Goal: Communication & Community: Answer question/provide support

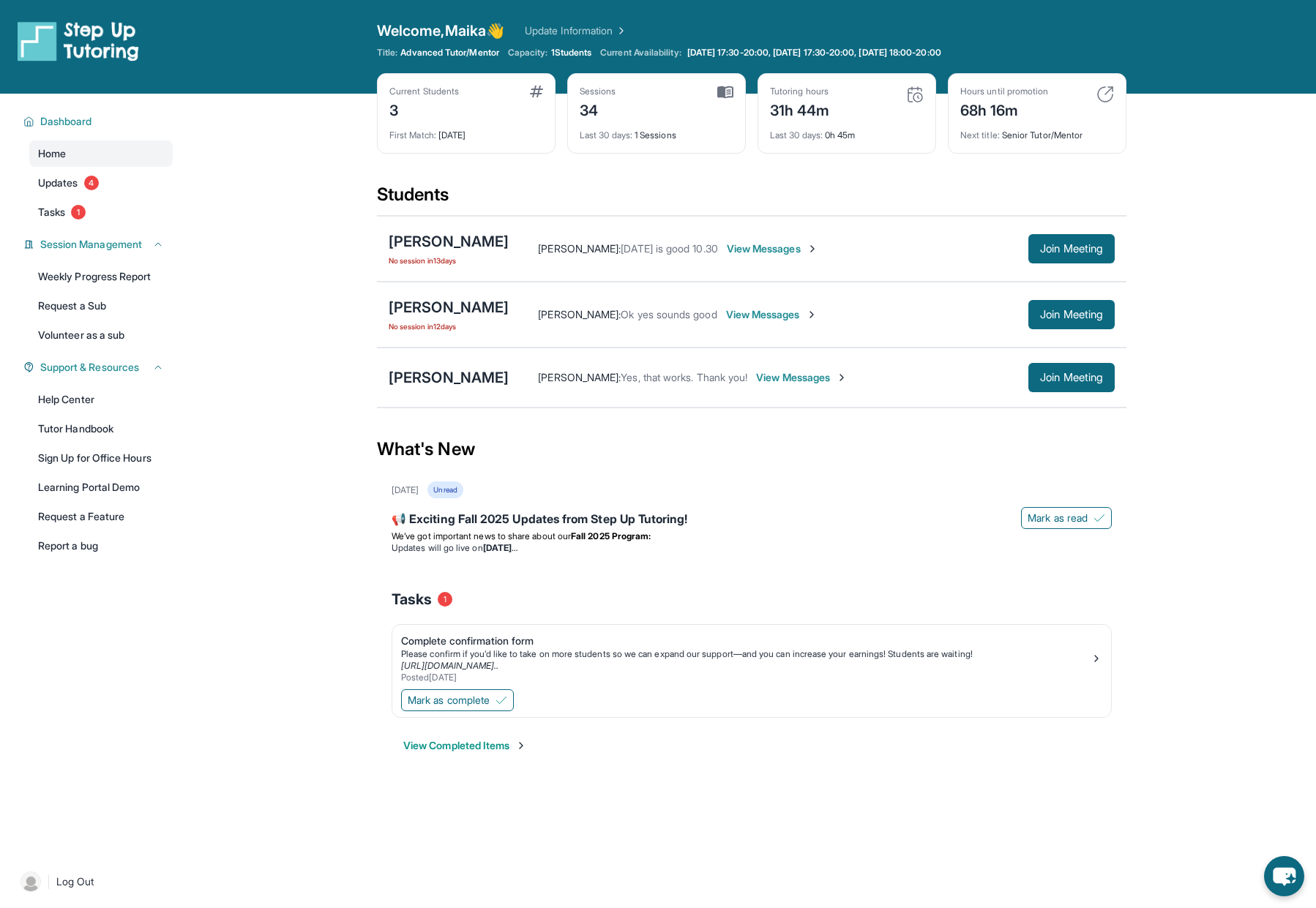
click at [731, 312] on span "View Messages" at bounding box center [772, 314] width 92 height 15
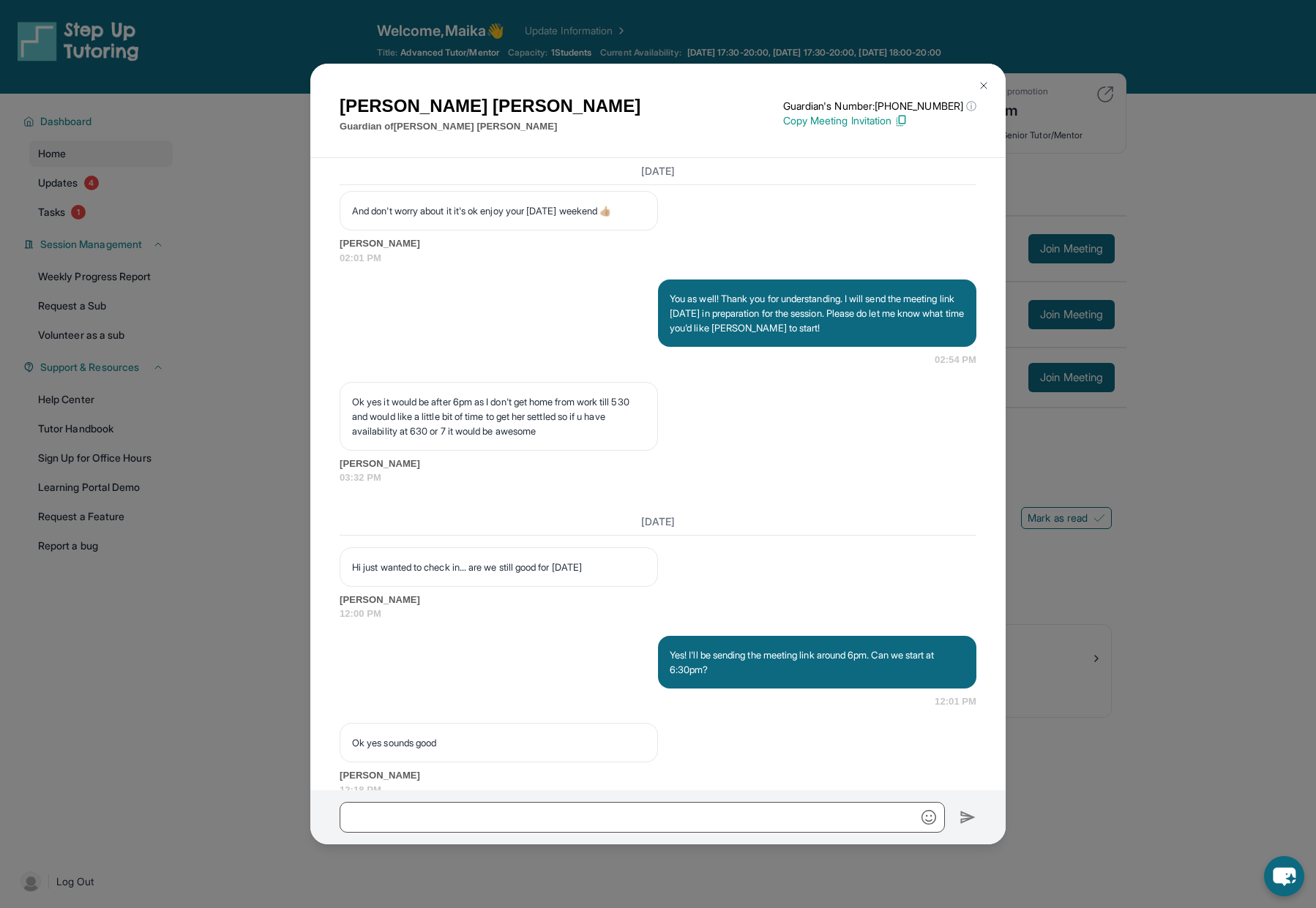
scroll to position [2429, 0]
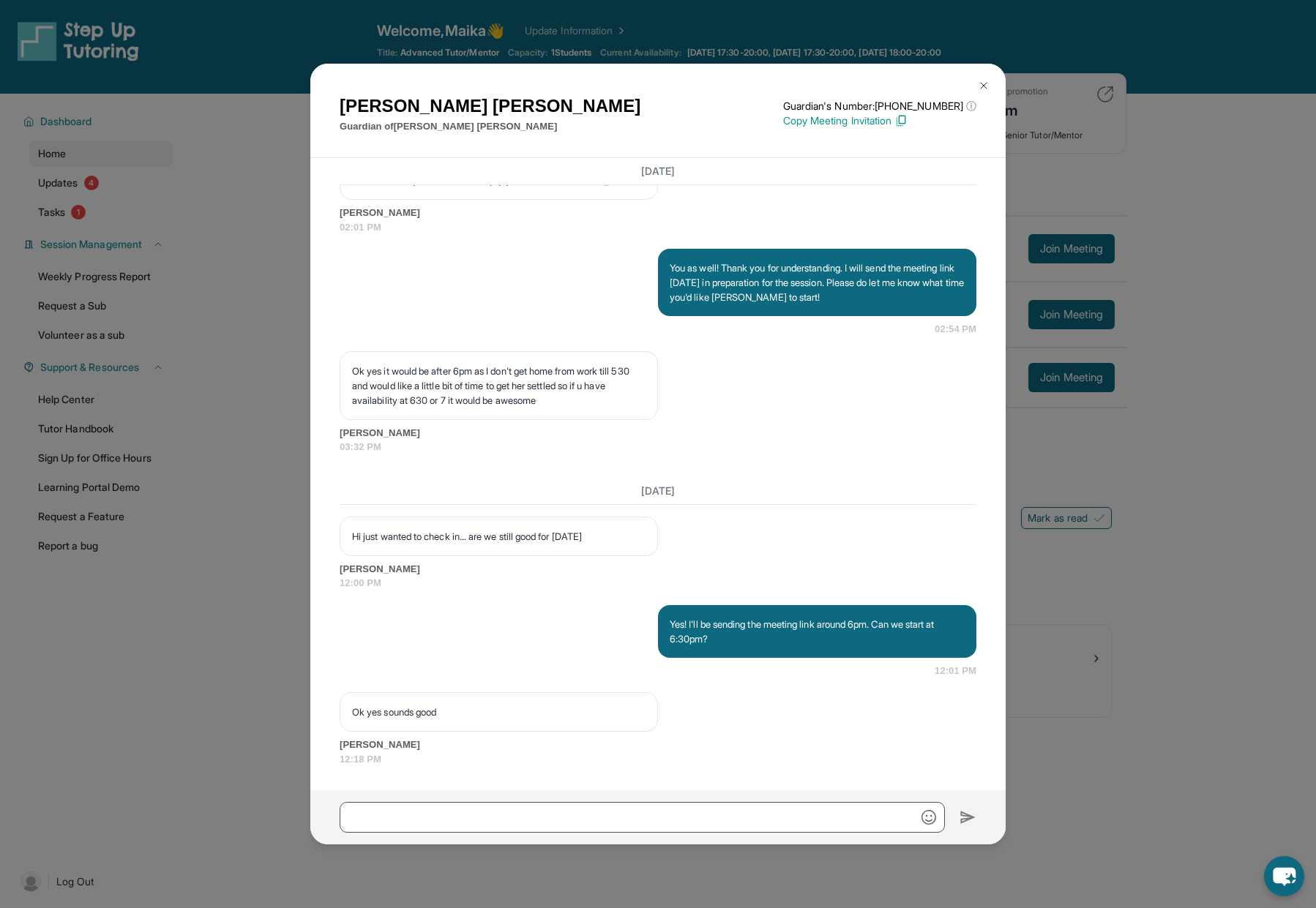
click at [982, 86] on img at bounding box center [984, 86] width 12 height 12
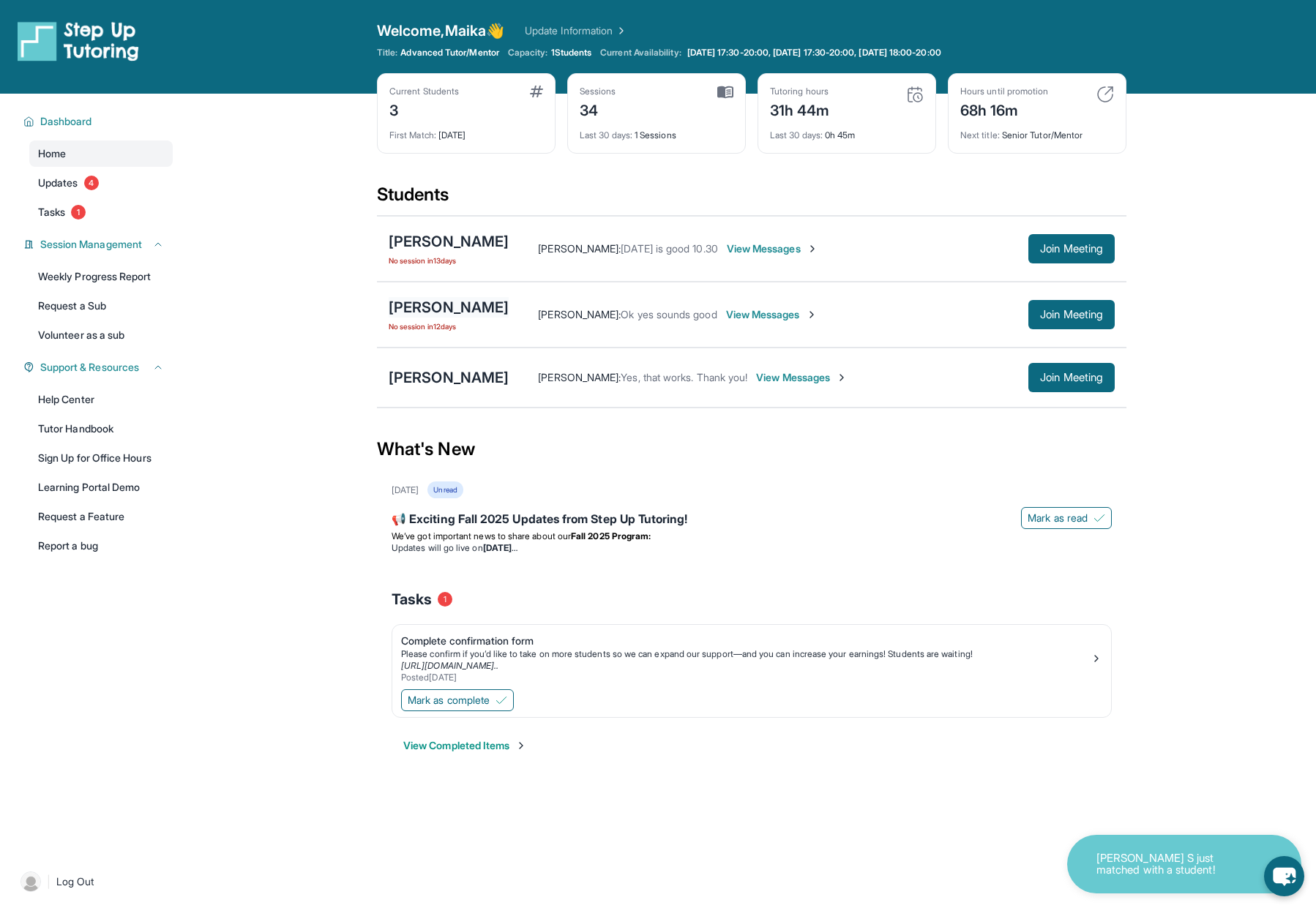
click at [442, 304] on div "[PERSON_NAME]" at bounding box center [448, 307] width 120 height 21
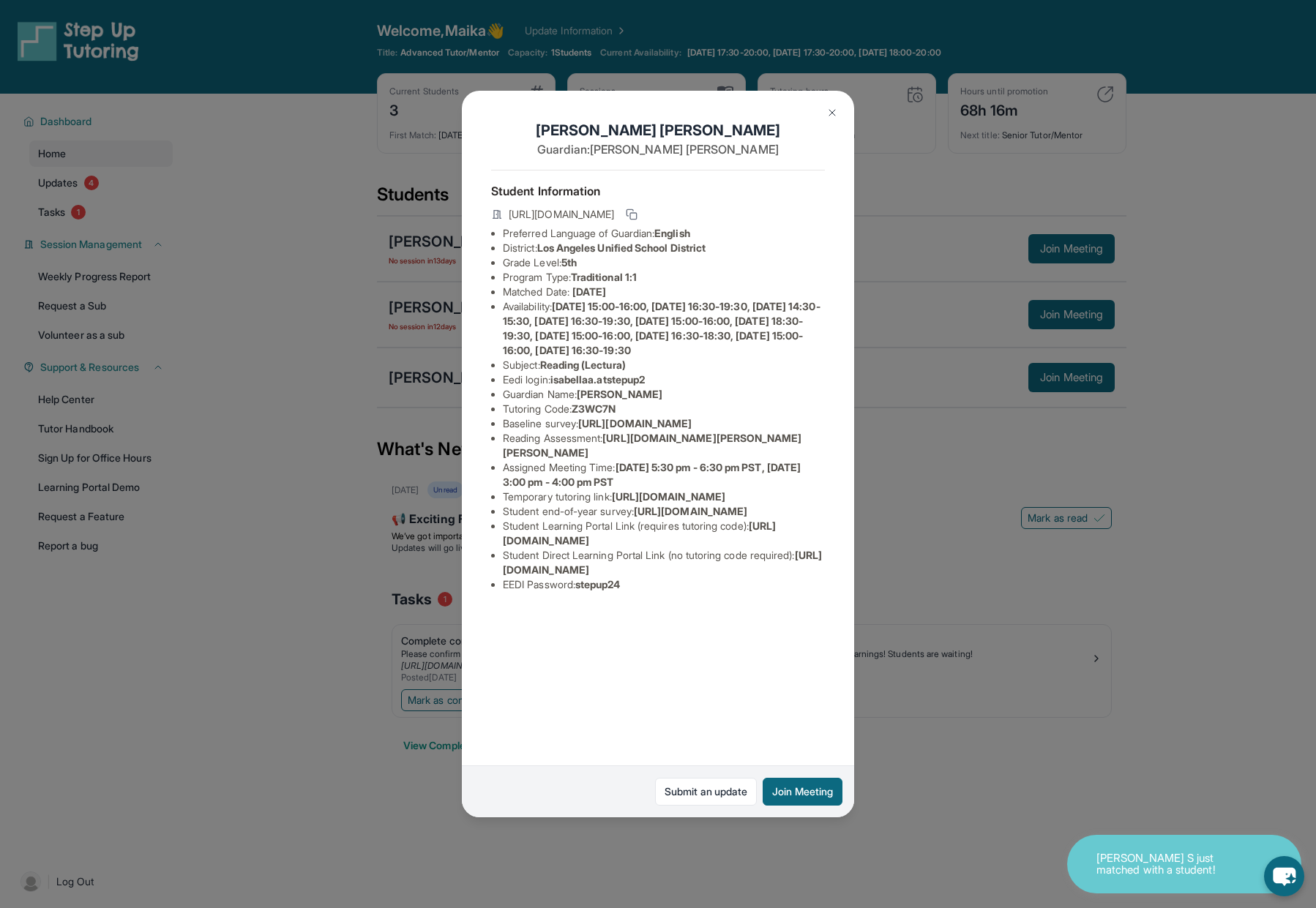
scroll to position [29, 0]
click at [503, 576] on span "[URL][DOMAIN_NAME]" at bounding box center [662, 562] width 319 height 27
click at [517, 576] on span "[URL][DOMAIN_NAME]" at bounding box center [662, 562] width 319 height 27
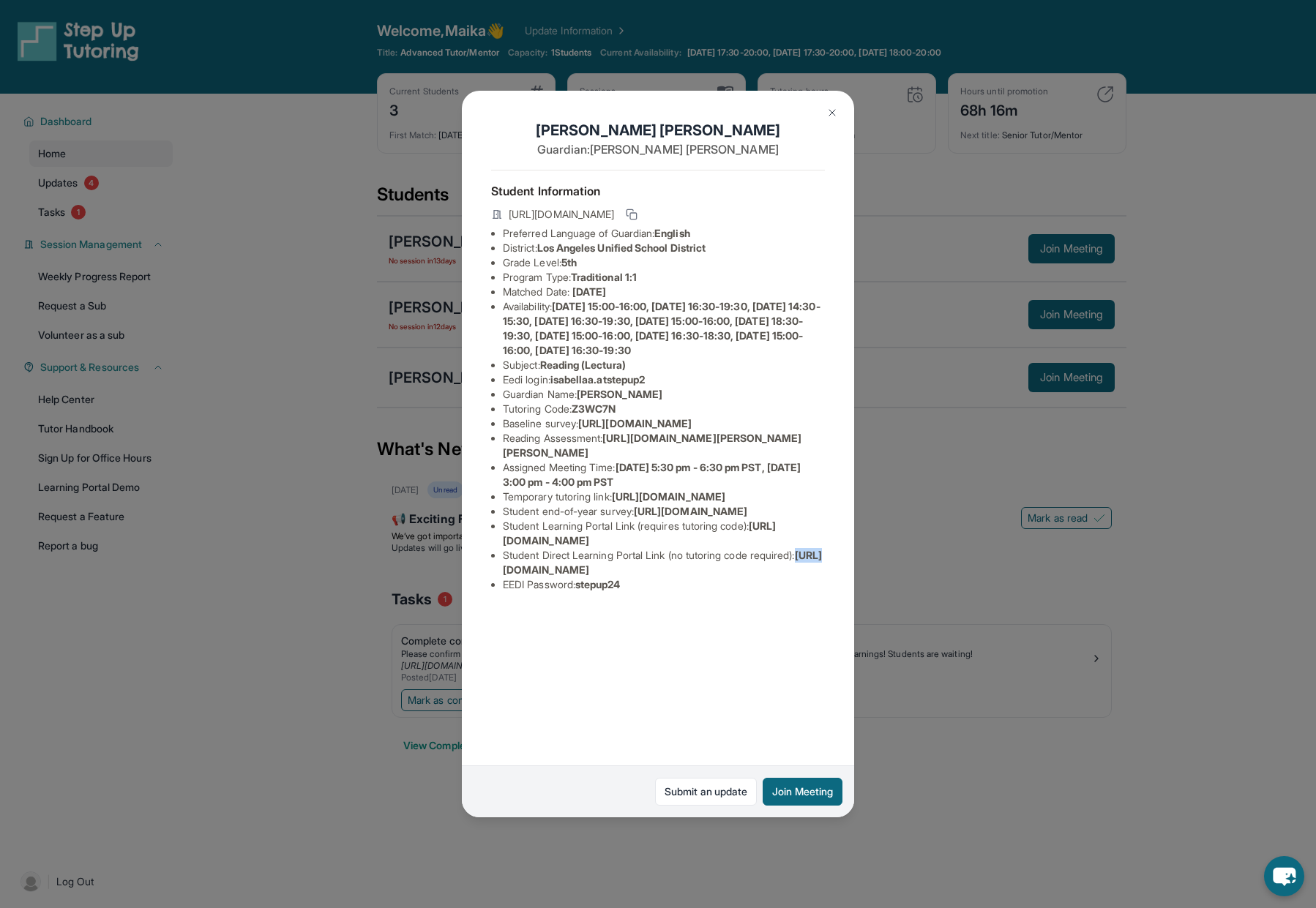
click at [517, 576] on span "[URL][DOMAIN_NAME]" at bounding box center [662, 562] width 319 height 27
drag, startPoint x: 687, startPoint y: 713, endPoint x: 702, endPoint y: 715, distance: 15.1
click at [688, 576] on span "[URL][DOMAIN_NAME]" at bounding box center [662, 562] width 319 height 27
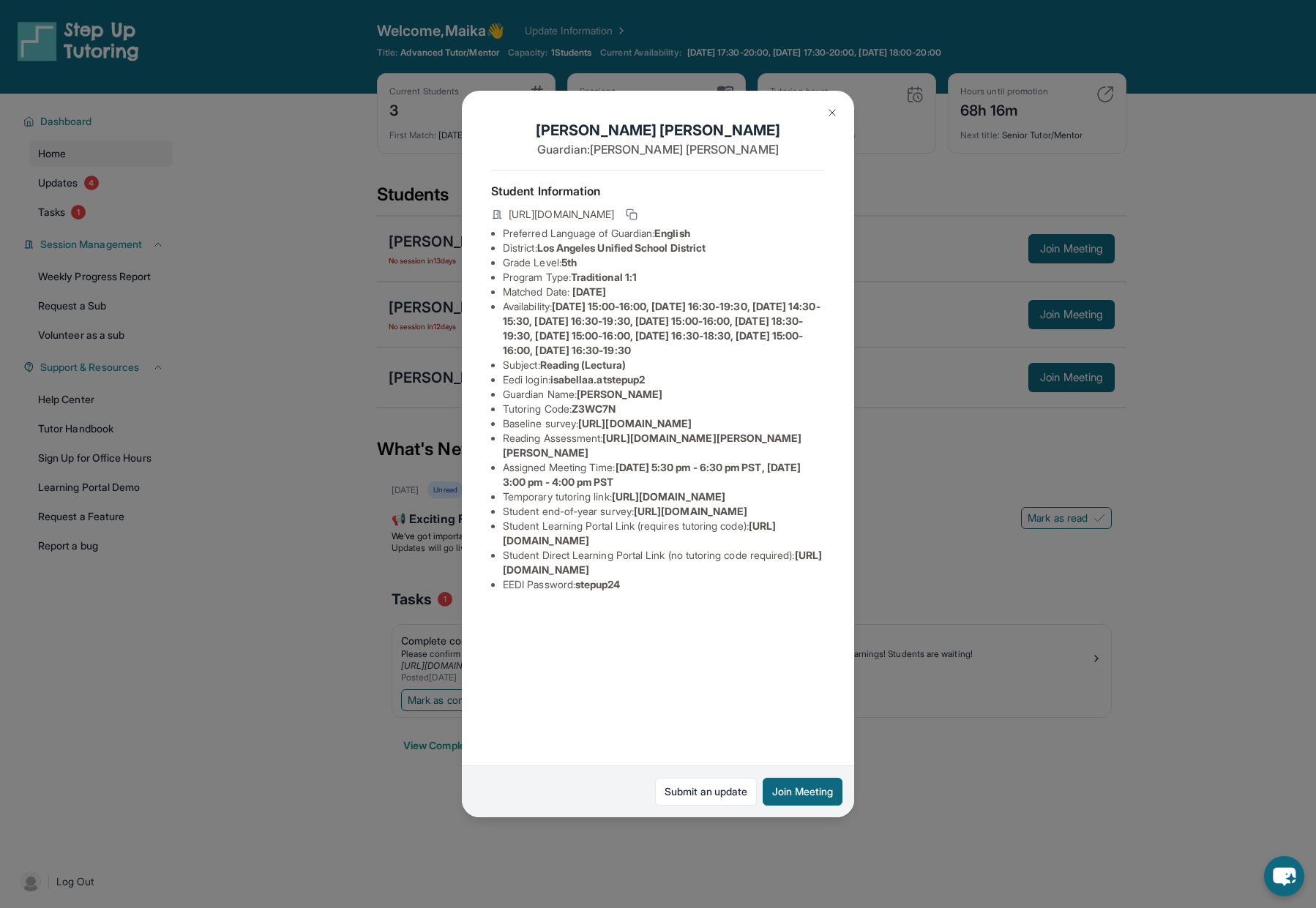
click at [816, 710] on div "[PERSON_NAME] Guardian: [PERSON_NAME] Student Information [URL][DOMAIN_NAME] Pr…" at bounding box center [658, 454] width 392 height 727
click at [808, 577] on li "Student Direct Learning Portal Link (no tutoring code required) : [URL][DOMAIN_…" at bounding box center [664, 563] width 322 height 29
drag, startPoint x: 807, startPoint y: 713, endPoint x: 522, endPoint y: 713, distance: 285.0
click at [522, 576] on span "[URL][DOMAIN_NAME]" at bounding box center [662, 562] width 319 height 27
click at [521, 576] on span "[URL][DOMAIN_NAME]" at bounding box center [662, 562] width 319 height 27
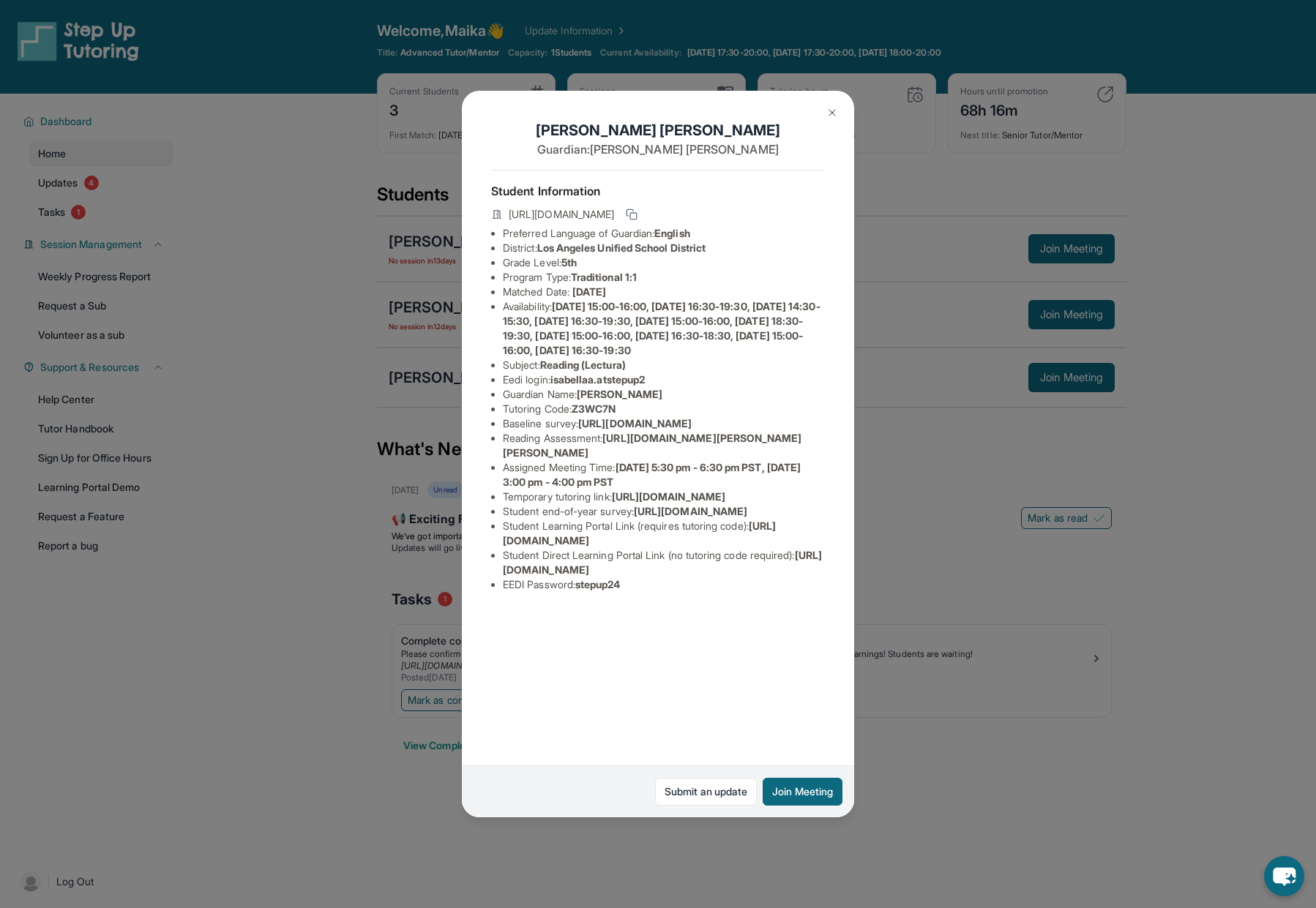
drag, startPoint x: 503, startPoint y: 714, endPoint x: 810, endPoint y: 716, distance: 307.0
click at [810, 577] on li "Student Direct Learning Portal Link (no tutoring code required) : [URL][DOMAIN_…" at bounding box center [664, 563] width 322 height 29
copy span "[URL][DOMAIN_NAME]"
click at [930, 676] on div "[PERSON_NAME] Guardian: [PERSON_NAME] Student Information [URL][DOMAIN_NAME] Pr…" at bounding box center [658, 454] width 1316 height 908
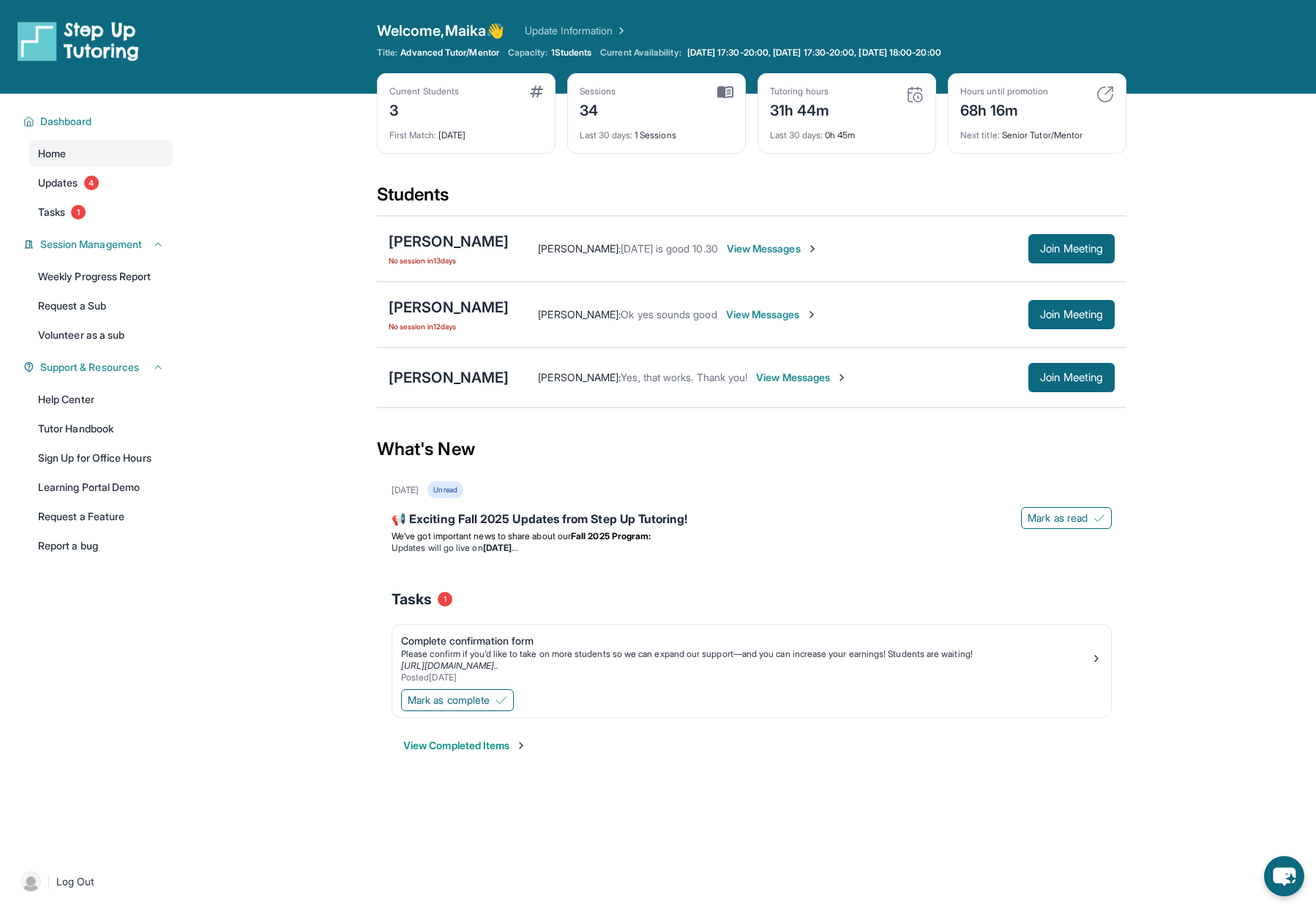
click at [769, 314] on span "View Messages" at bounding box center [772, 314] width 92 height 15
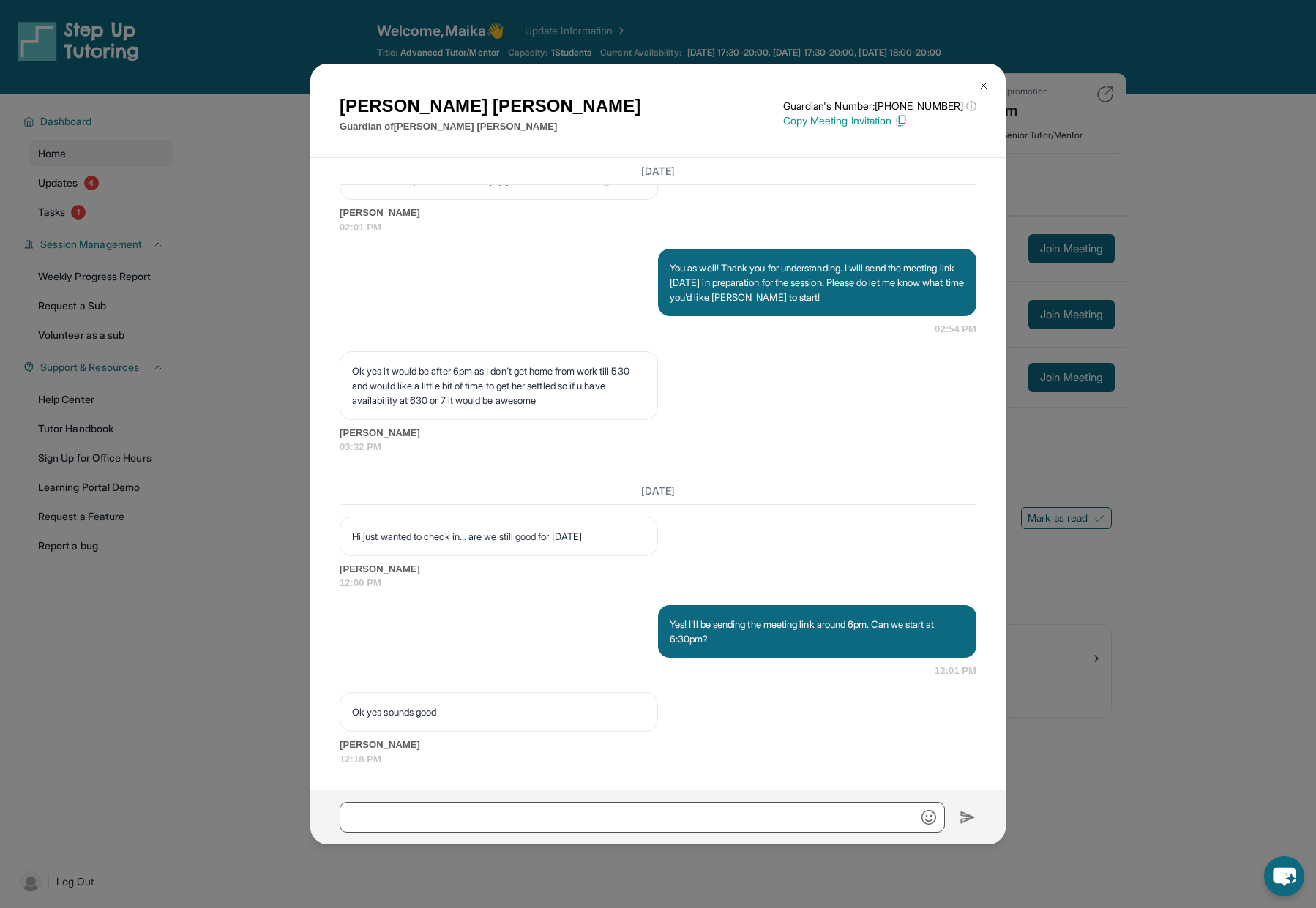
scroll to position [2429, 0]
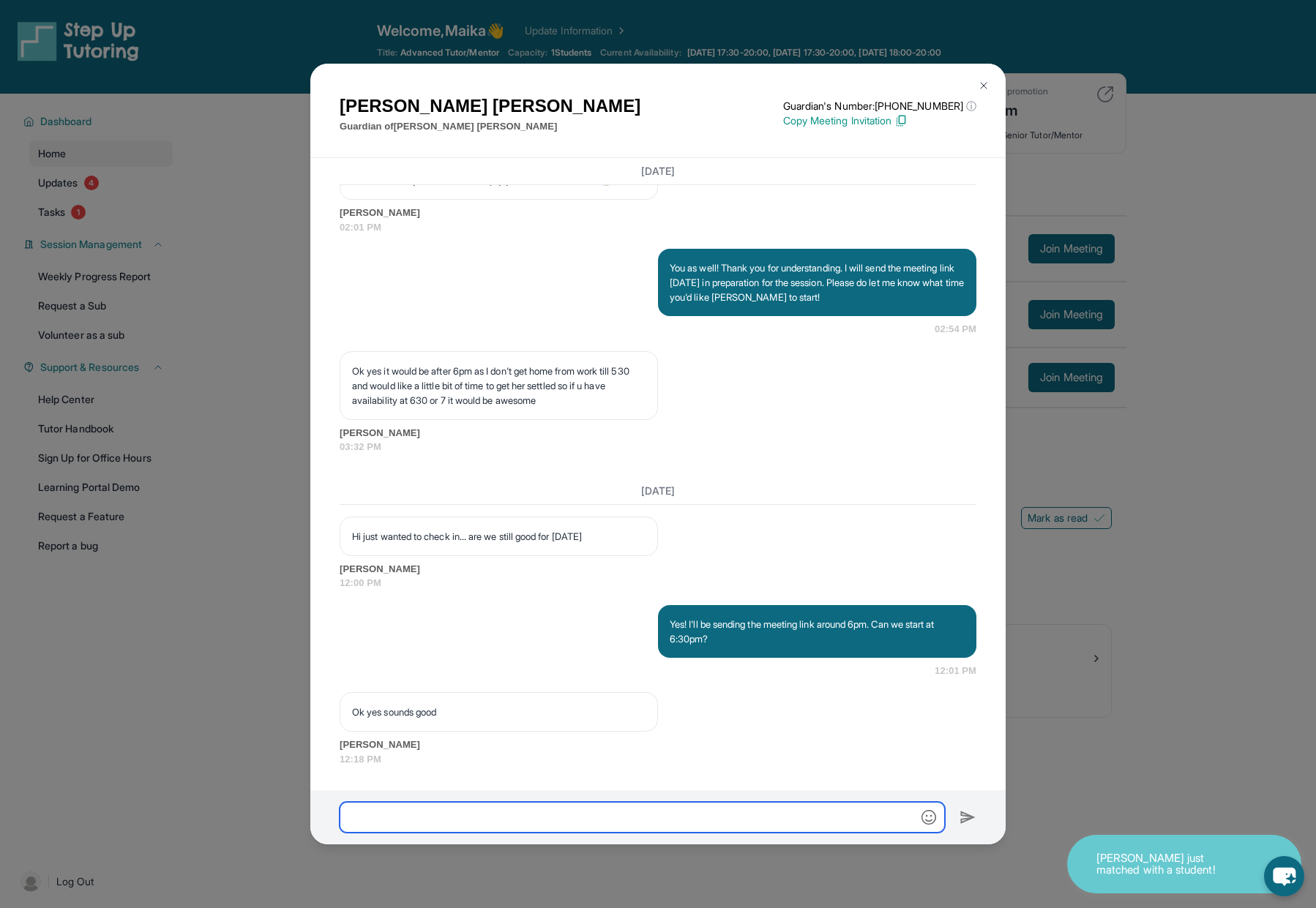
click at [473, 817] on input "text" at bounding box center [642, 818] width 605 height 31
paste input "**********"
type input "**********"
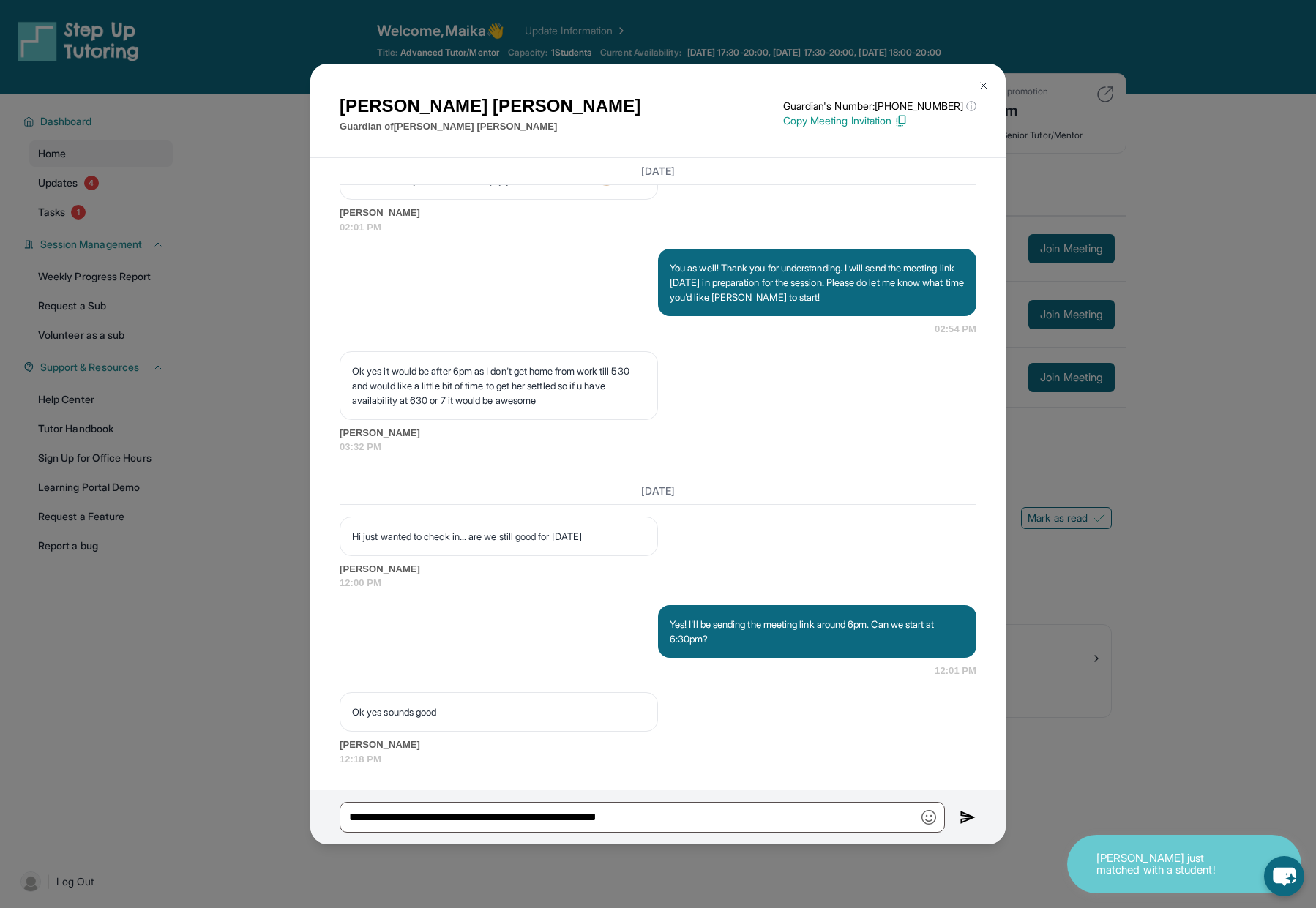
click at [965, 807] on button at bounding box center [968, 818] width 17 height 31
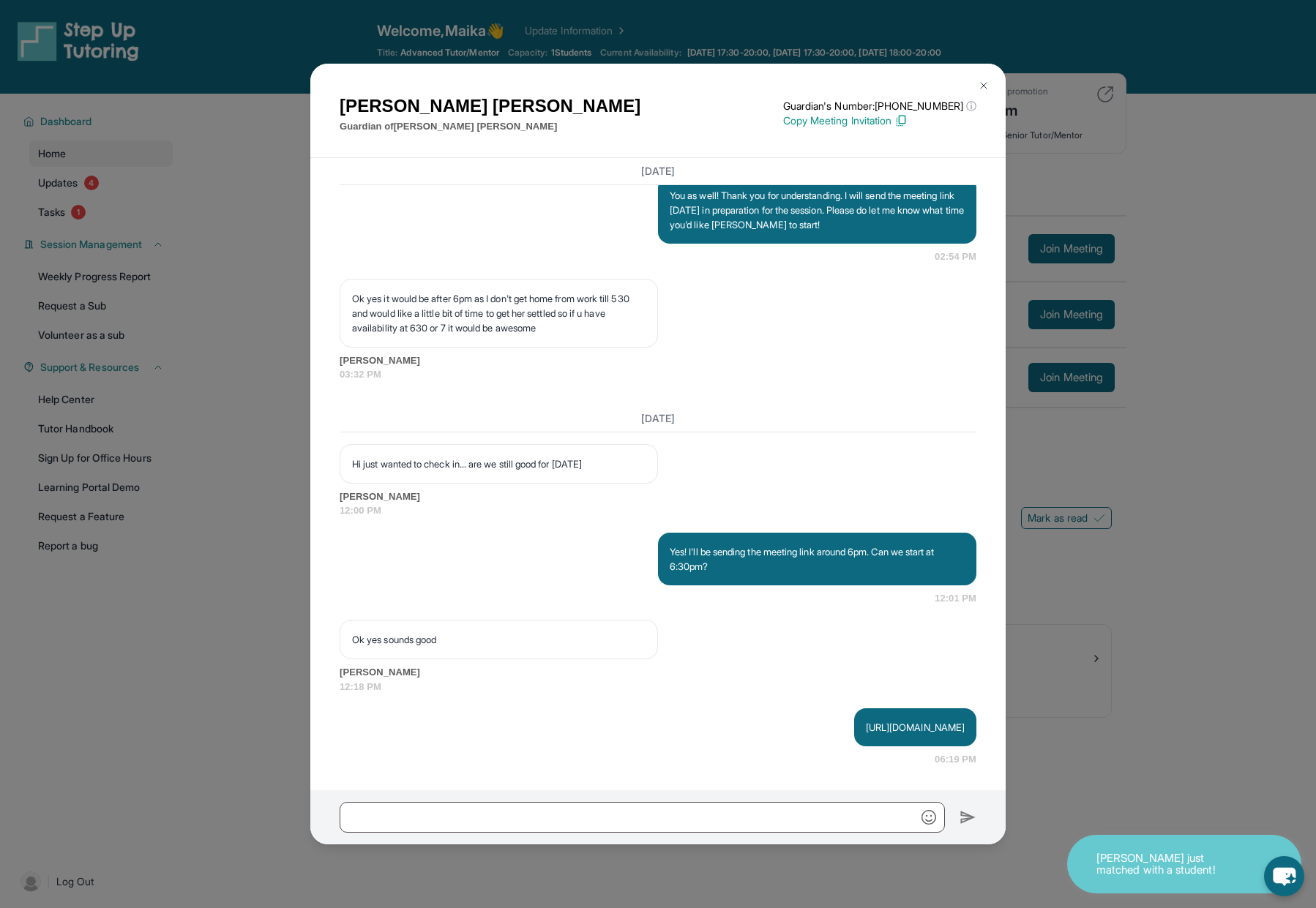
scroll to position [2502, 0]
click at [714, 814] on input "text" at bounding box center [642, 818] width 605 height 31
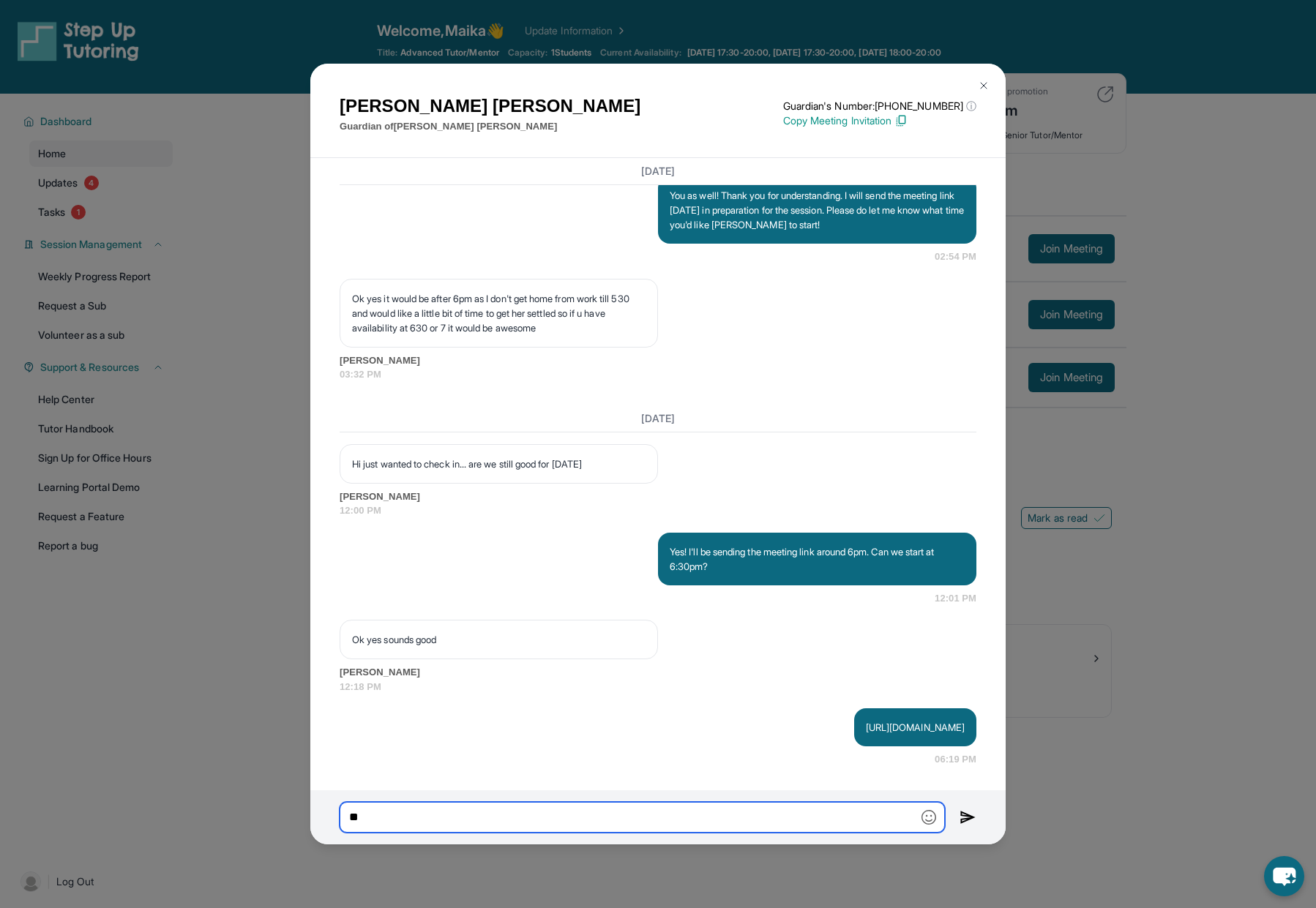
type input "*"
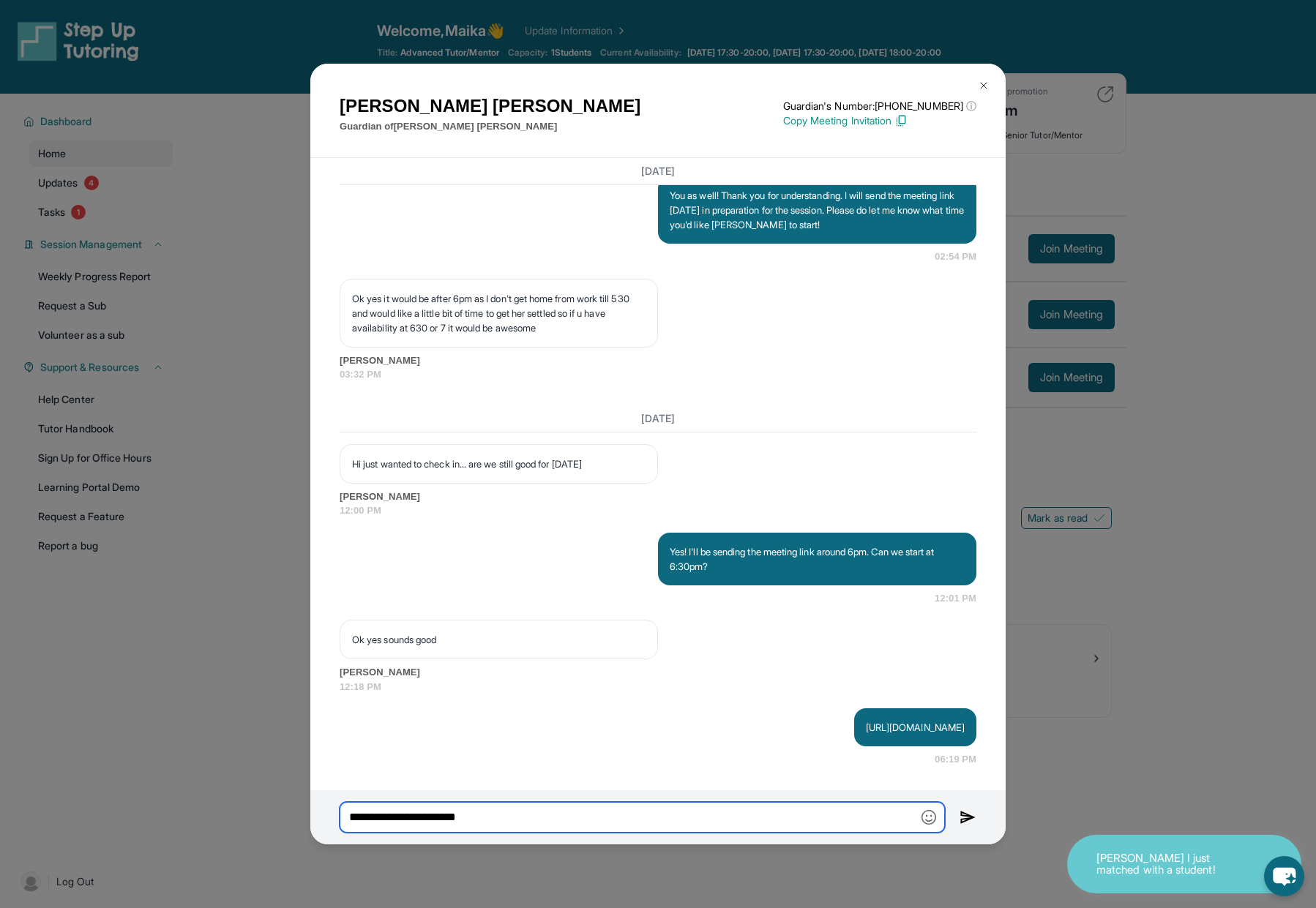
type input "**********"
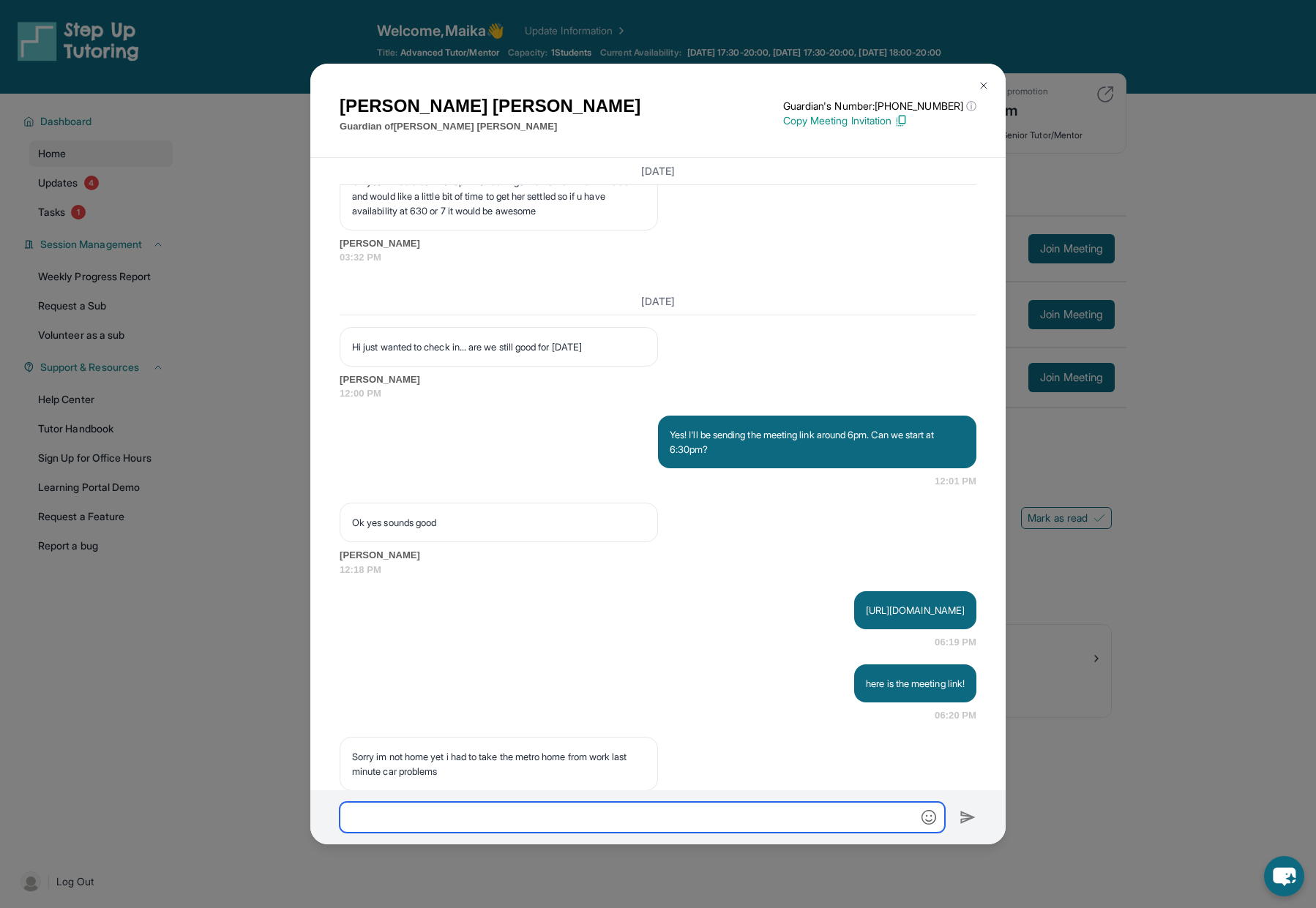
scroll to position [2678, 0]
